Goal: Register for event/course

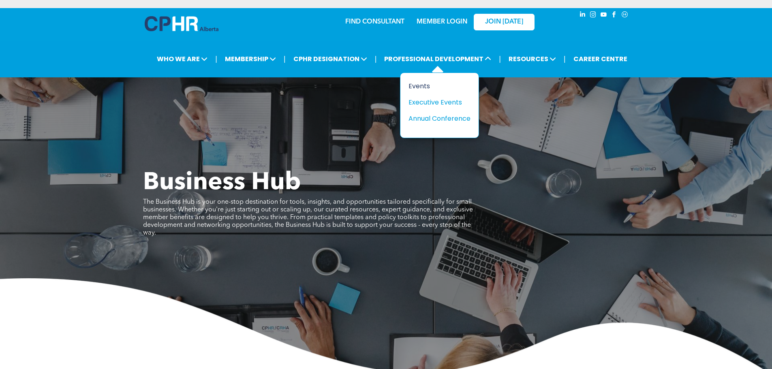
click at [436, 83] on div "Events" at bounding box center [436, 86] width 56 height 10
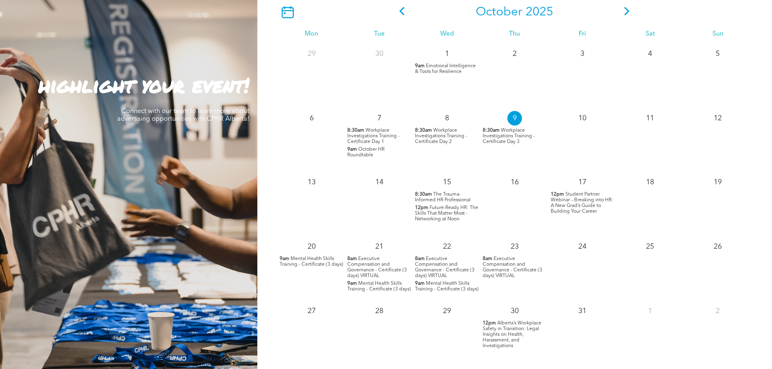
scroll to position [810, 0]
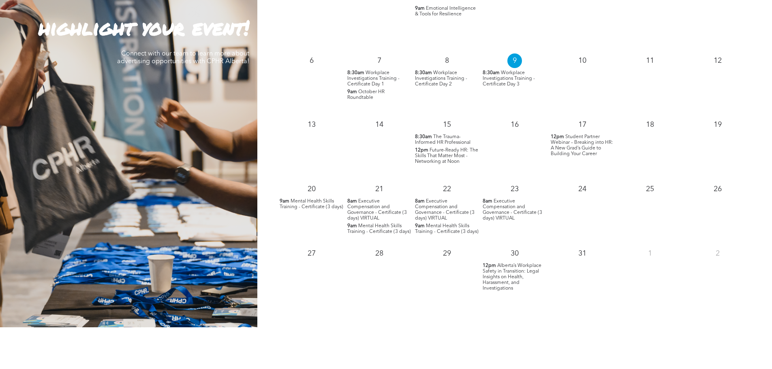
click at [370, 209] on span "Executive Compensation and Governance - Certificate (3 days) VIRTUAL" at bounding box center [377, 210] width 60 height 22
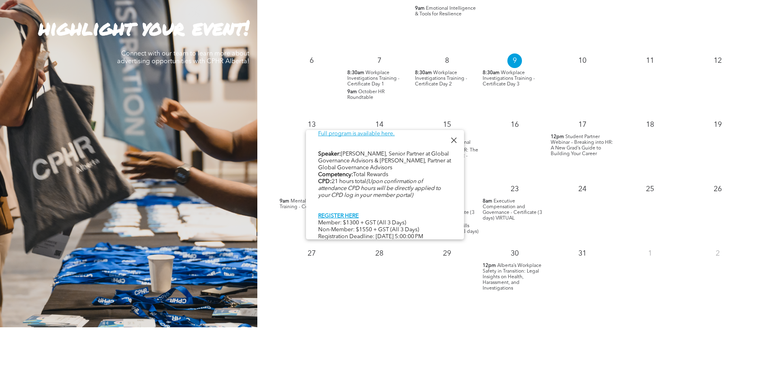
scroll to position [401, 0]
click at [452, 139] on div at bounding box center [453, 140] width 11 height 11
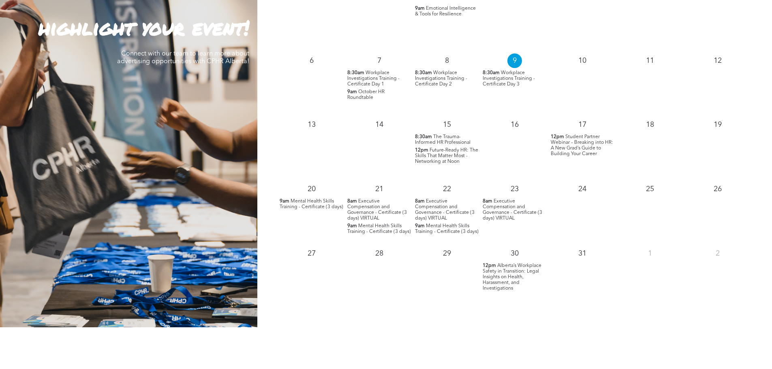
scroll to position [770, 0]
